Goal: Information Seeking & Learning: Learn about a topic

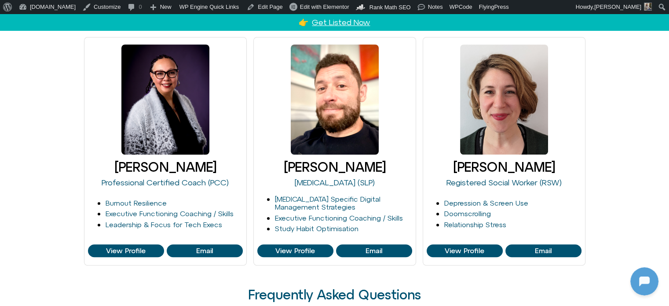
scroll to position [704, 0]
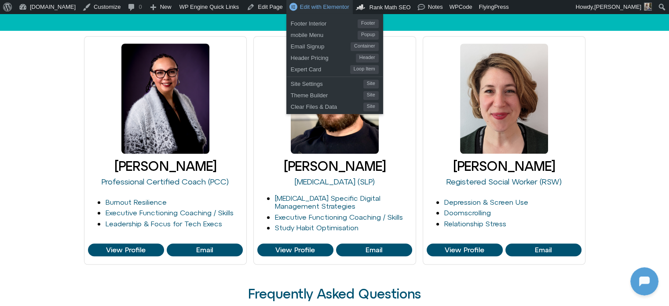
click at [297, 2] on link "Edit with Elementor" at bounding box center [319, 7] width 66 height 14
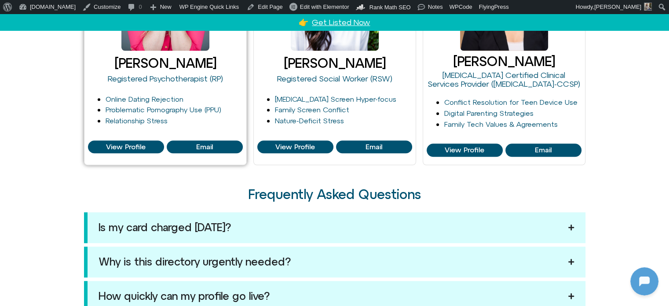
scroll to position [836, 0]
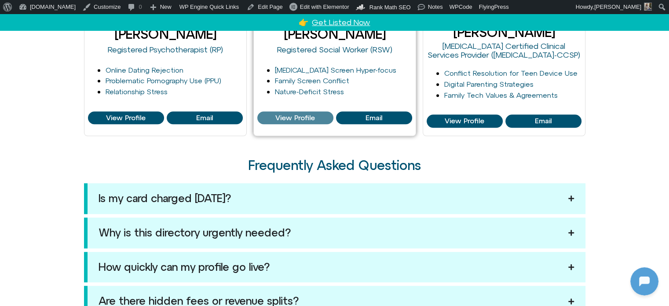
click at [300, 121] on link "View Profile" at bounding box center [295, 117] width 76 height 13
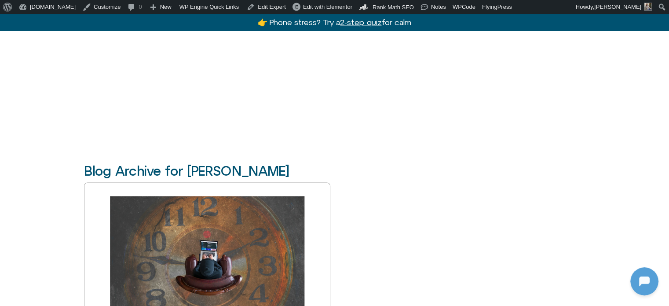
scroll to position [1583, 0]
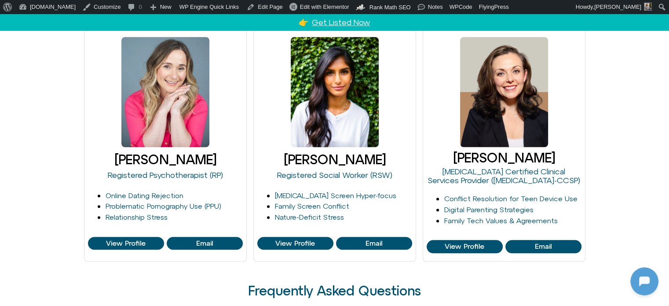
scroll to position [704, 0]
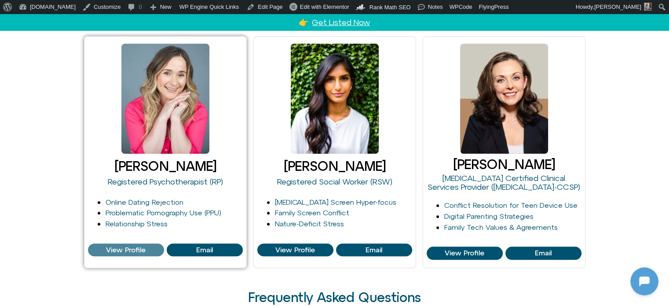
drag, startPoint x: 128, startPoint y: 249, endPoint x: 142, endPoint y: 242, distance: 16.1
click at [127, 248] on span "View Profile" at bounding box center [126, 250] width 40 height 8
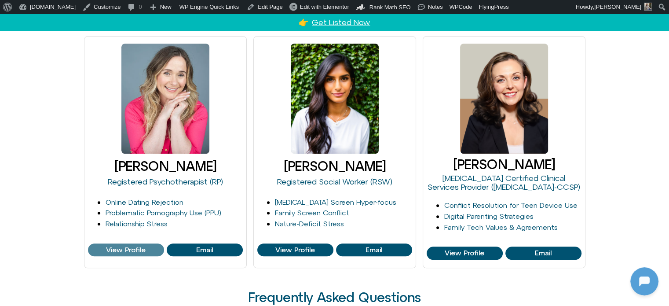
scroll to position [1048, 0]
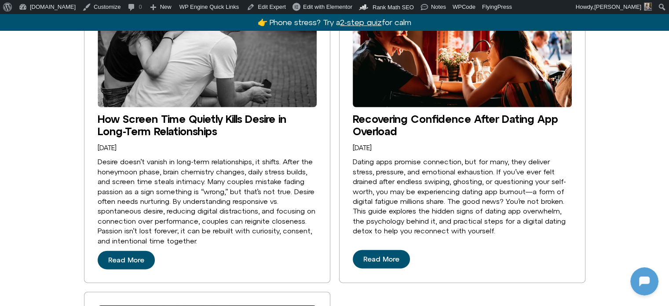
scroll to position [1891, 0]
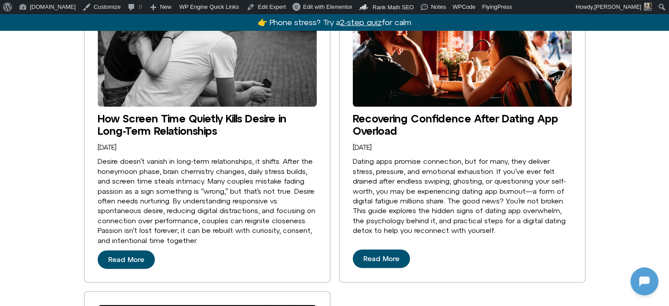
drag, startPoint x: 398, startPoint y: 227, endPoint x: 419, endPoint y: 226, distance: 20.3
click at [399, 249] on link "Read More" at bounding box center [381, 258] width 57 height 18
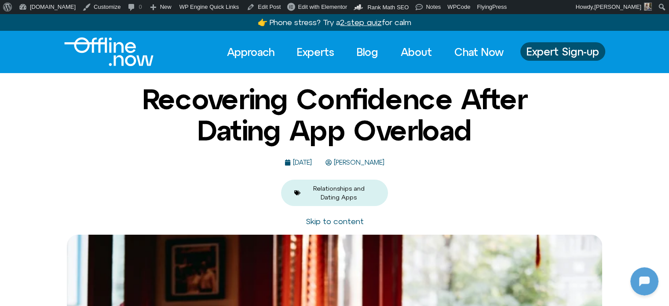
click at [360, 164] on span "Michelle Fischler" at bounding box center [358, 162] width 53 height 7
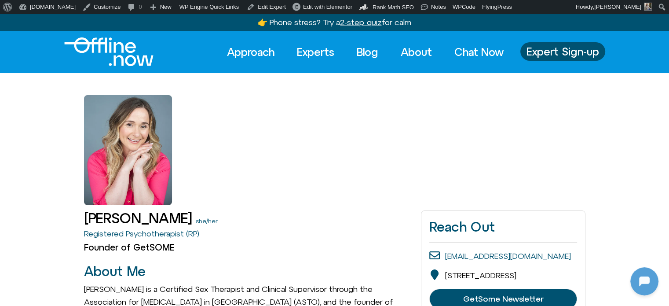
drag, startPoint x: 0, startPoint y: 0, endPoint x: 542, endPoint y: 162, distance: 566.0
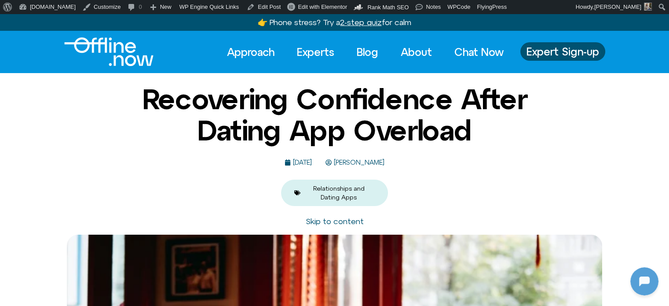
click at [334, 223] on link "Skip to content" at bounding box center [335, 220] width 58 height 9
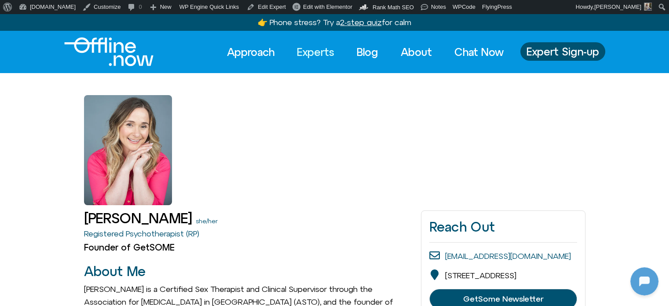
click at [315, 48] on link "Experts" at bounding box center [315, 51] width 53 height 19
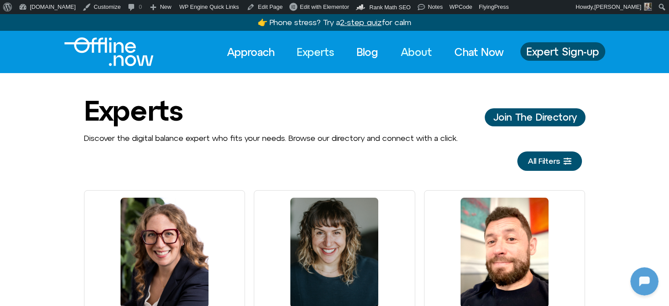
click at [410, 44] on link "About" at bounding box center [416, 51] width 47 height 19
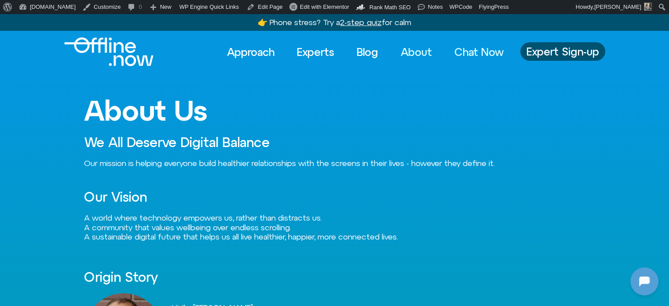
click at [489, 53] on link "Chat Now" at bounding box center [478, 51] width 65 height 19
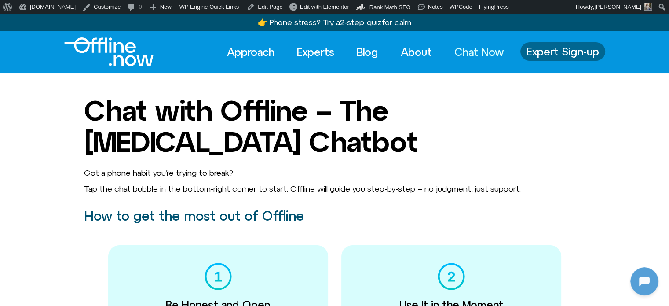
click at [553, 48] on span "Expert Sign-up" at bounding box center [562, 51] width 73 height 11
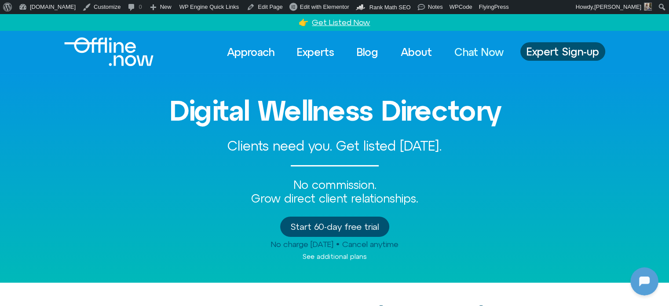
click at [475, 46] on link "Chat Now" at bounding box center [478, 51] width 65 height 19
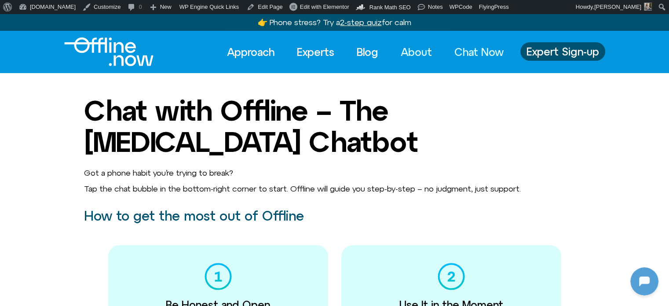
click at [407, 48] on link "About" at bounding box center [416, 51] width 47 height 19
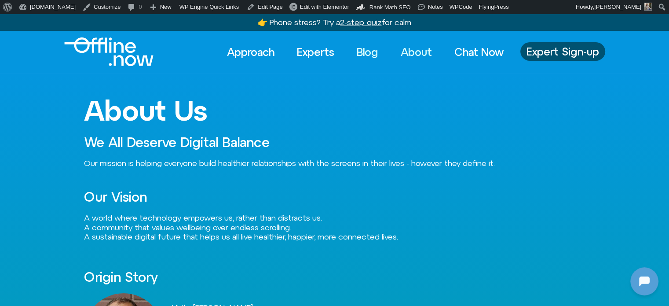
click at [362, 49] on link "Blog" at bounding box center [367, 51] width 37 height 19
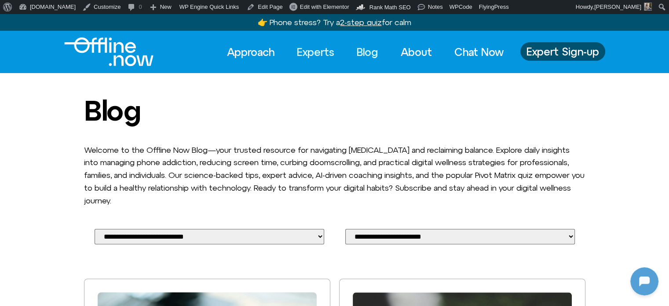
click at [312, 47] on link "Experts" at bounding box center [315, 51] width 53 height 19
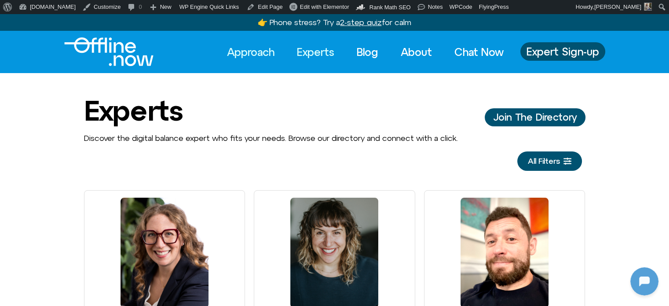
click at [262, 51] on link "Approach" at bounding box center [250, 51] width 63 height 19
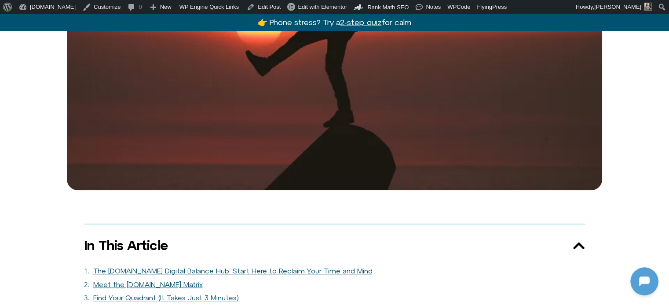
scroll to position [528, 0]
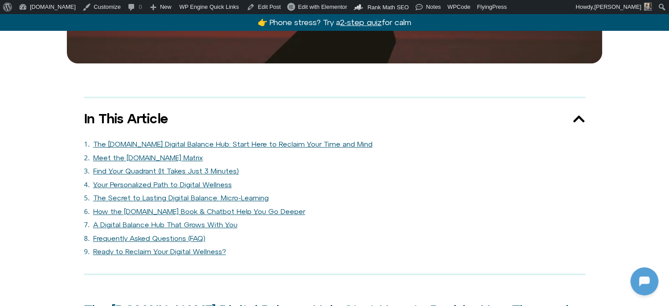
click at [271, 140] on link "The [DOMAIN_NAME] Digital Balance Hub: Start Here to Reclaim Your Time and Mind" at bounding box center [232, 144] width 279 height 8
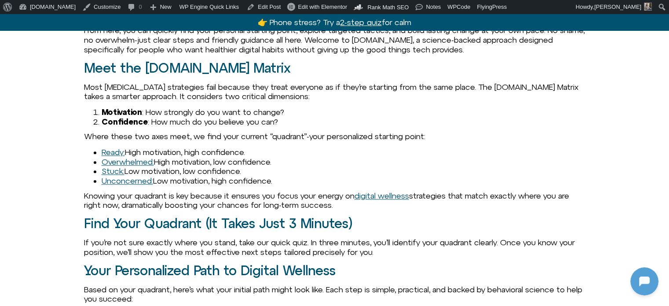
scroll to position [892, 0]
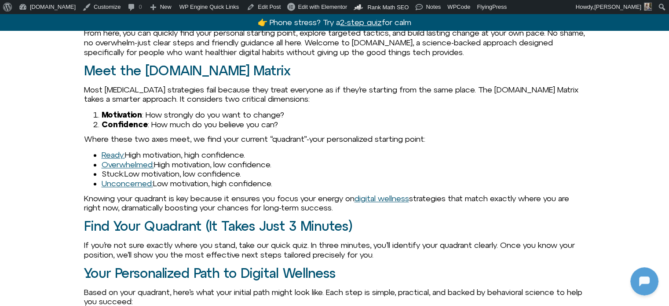
click at [108, 169] on link "Stuck:" at bounding box center [113, 173] width 23 height 9
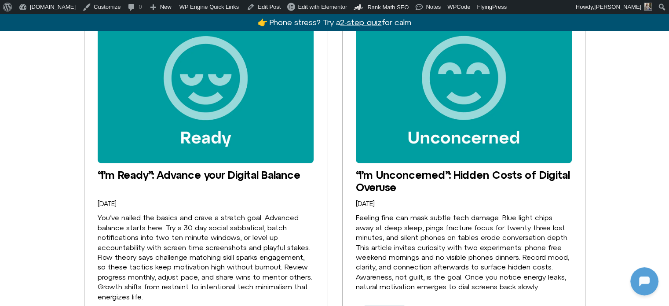
scroll to position [1803, 0]
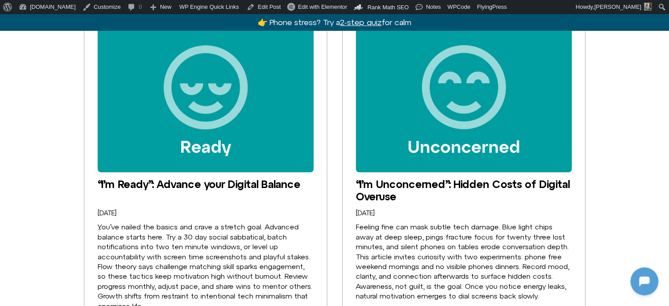
click at [277, 135] on img "“I’m Ready”: Advance your Digital Balance" at bounding box center [206, 101] width 216 height 144
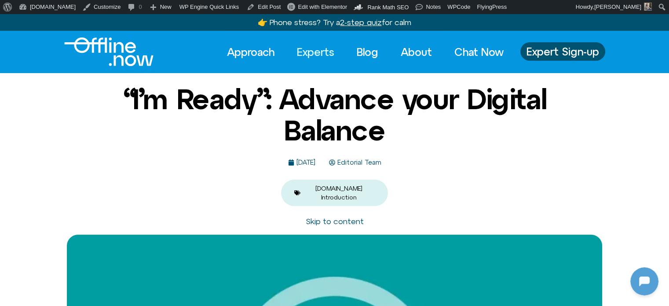
click at [323, 54] on link "Experts" at bounding box center [315, 51] width 53 height 19
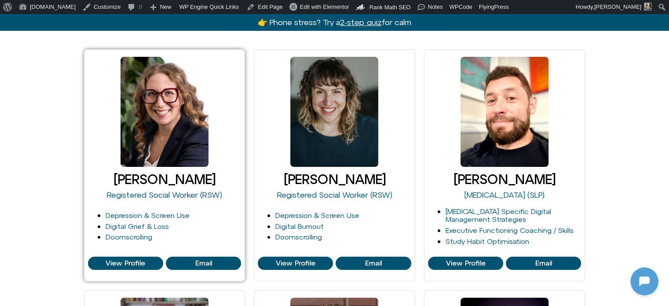
scroll to position [132, 0]
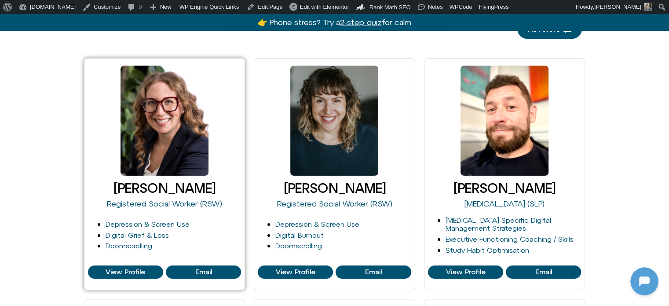
click at [167, 130] on link at bounding box center [165, 121] width 88 height 110
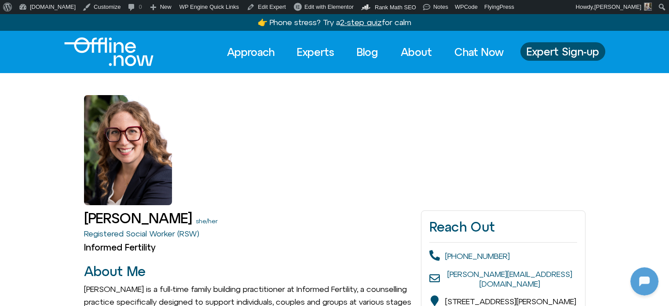
drag, startPoint x: 0, startPoint y: 0, endPoint x: 522, endPoint y: 136, distance: 539.9
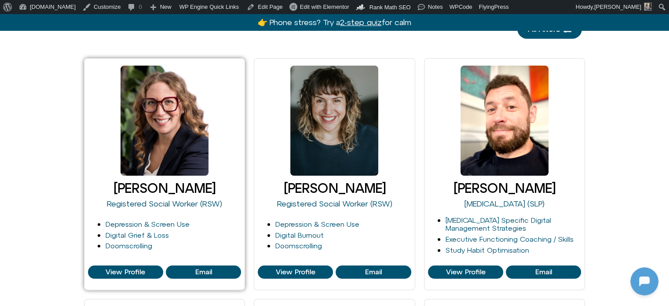
click at [208, 186] on link "[PERSON_NAME]" at bounding box center [164, 187] width 102 height 15
click at [176, 204] on link "Registered Social Worker (RSW)" at bounding box center [164, 203] width 115 height 9
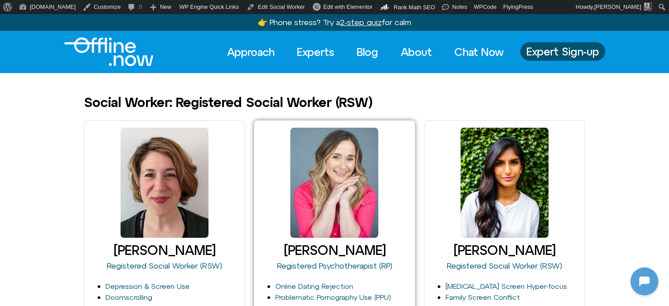
drag, startPoint x: 0, startPoint y: 0, endPoint x: 376, endPoint y: 201, distance: 427.0
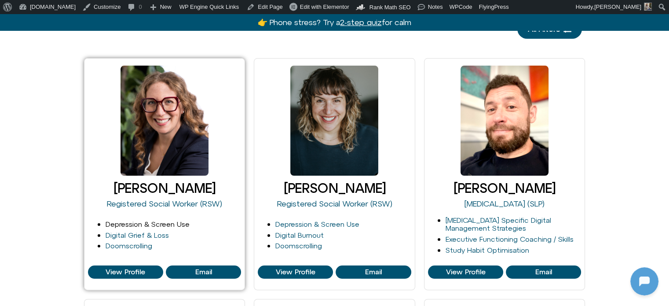
click at [153, 225] on link "Depression & Screen Use" at bounding box center [148, 224] width 84 height 8
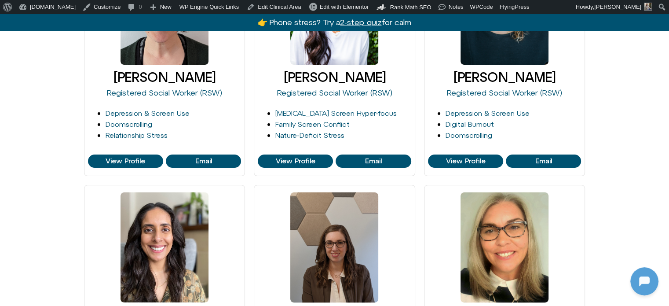
scroll to position [176, 0]
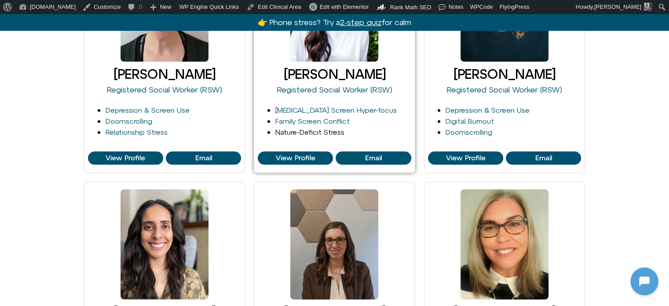
click at [303, 131] on link "Nature-Deficit Stress" at bounding box center [309, 132] width 69 height 8
